Goal: Task Accomplishment & Management: Use online tool/utility

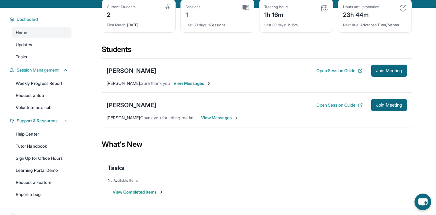
scroll to position [46, 0]
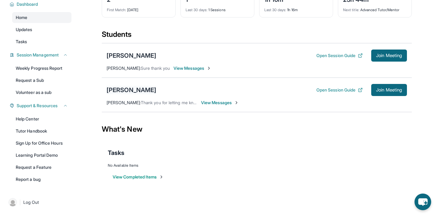
click at [130, 86] on div "[PERSON_NAME]" at bounding box center [131, 90] width 50 height 8
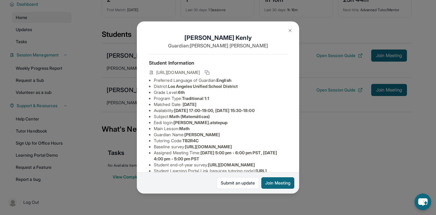
click at [290, 32] on img at bounding box center [289, 30] width 5 height 5
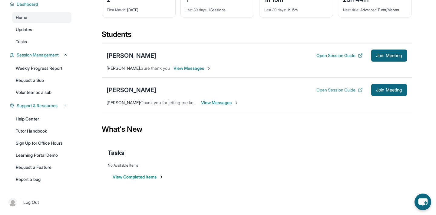
click at [349, 90] on button "Open Session Guide" at bounding box center [339, 90] width 46 height 6
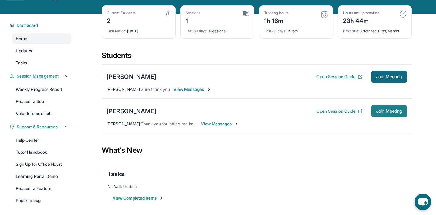
click at [377, 113] on span "Join Meeting" at bounding box center [389, 112] width 26 height 4
click at [212, 124] on span "View Messages" at bounding box center [220, 124] width 38 height 6
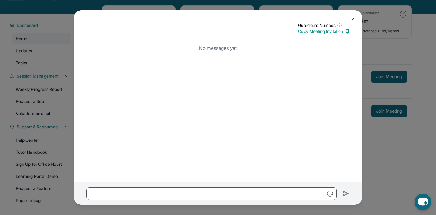
click at [354, 126] on div "No messages yet" at bounding box center [217, 113] width 287 height 138
click at [384, 131] on div "Guardian's Number: ⓘ This isn't the guardian's real number — it's a private for…" at bounding box center [218, 107] width 436 height 215
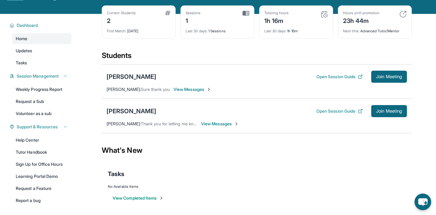
click at [159, 124] on span "Thank you for letting me know! I'll keep this in mind. And yes, photos of assig…" at bounding box center [276, 123] width 271 height 5
click at [126, 113] on div "[PERSON_NAME]" at bounding box center [131, 111] width 50 height 8
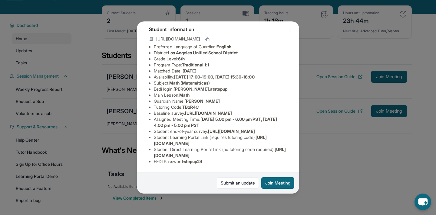
scroll to position [0, 0]
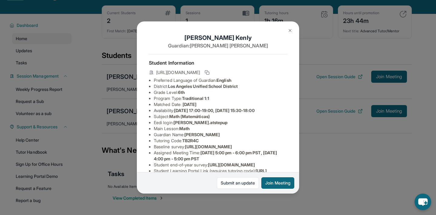
click at [345, 121] on div "[PERSON_NAME] Guardian: [PERSON_NAME] Student Information [URL][DOMAIN_NAME] Pr…" at bounding box center [218, 107] width 436 height 215
